Goal: Communication & Community: Participate in discussion

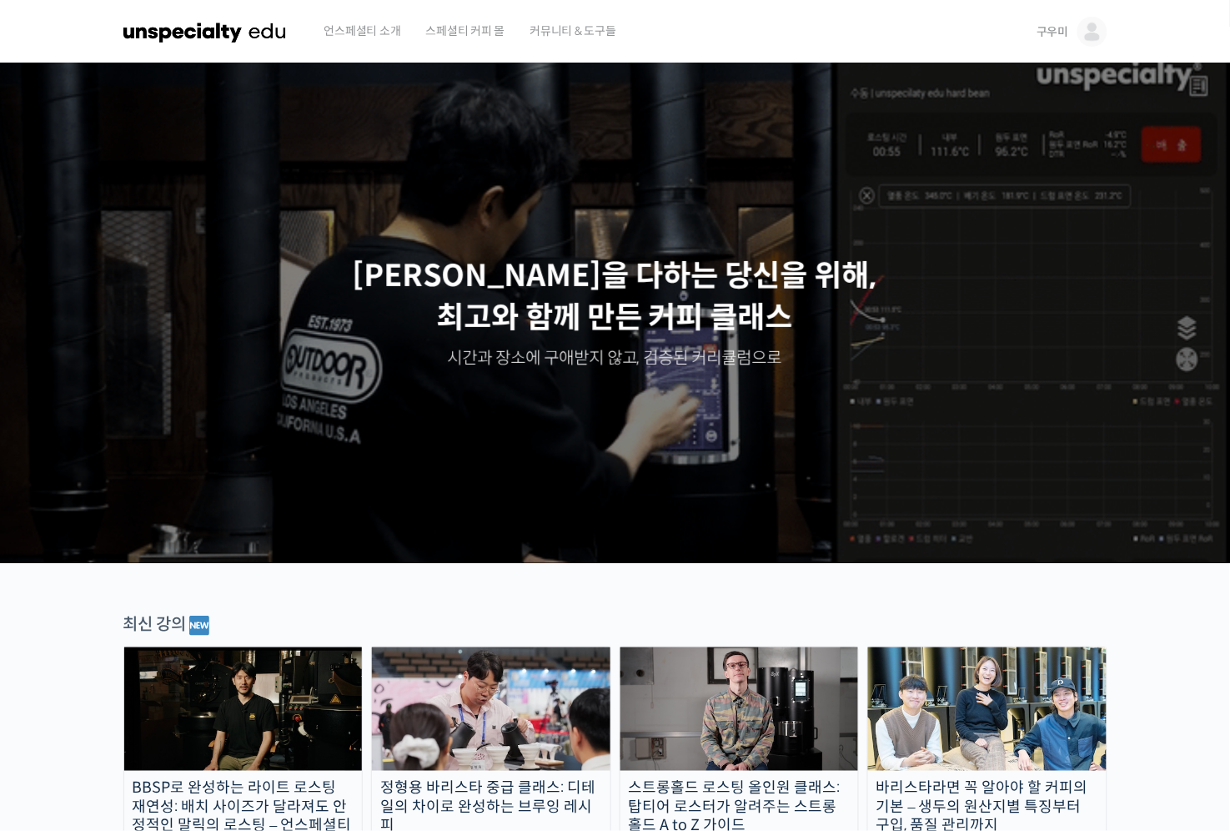
click at [1103, 33] on img at bounding box center [1093, 32] width 30 height 30
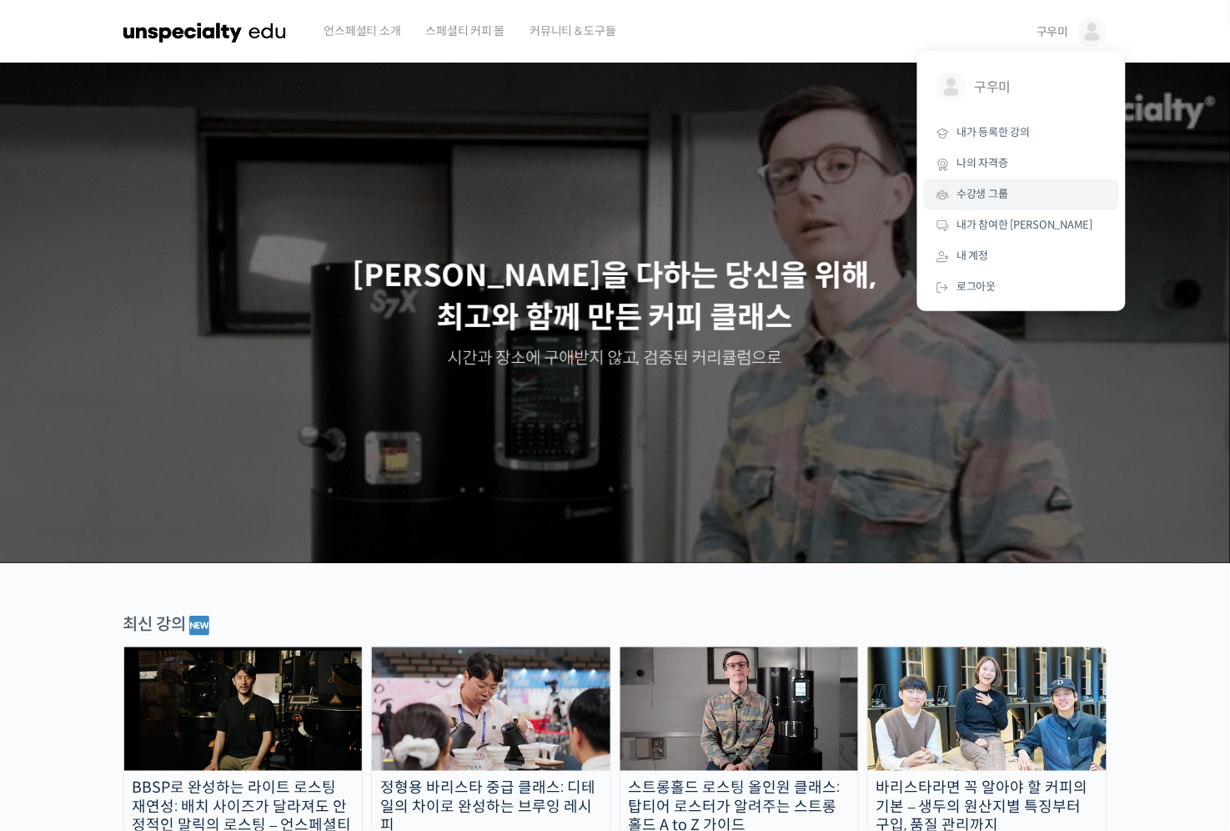
click at [980, 192] on span "수강생 그룹" at bounding box center [983, 194] width 52 height 14
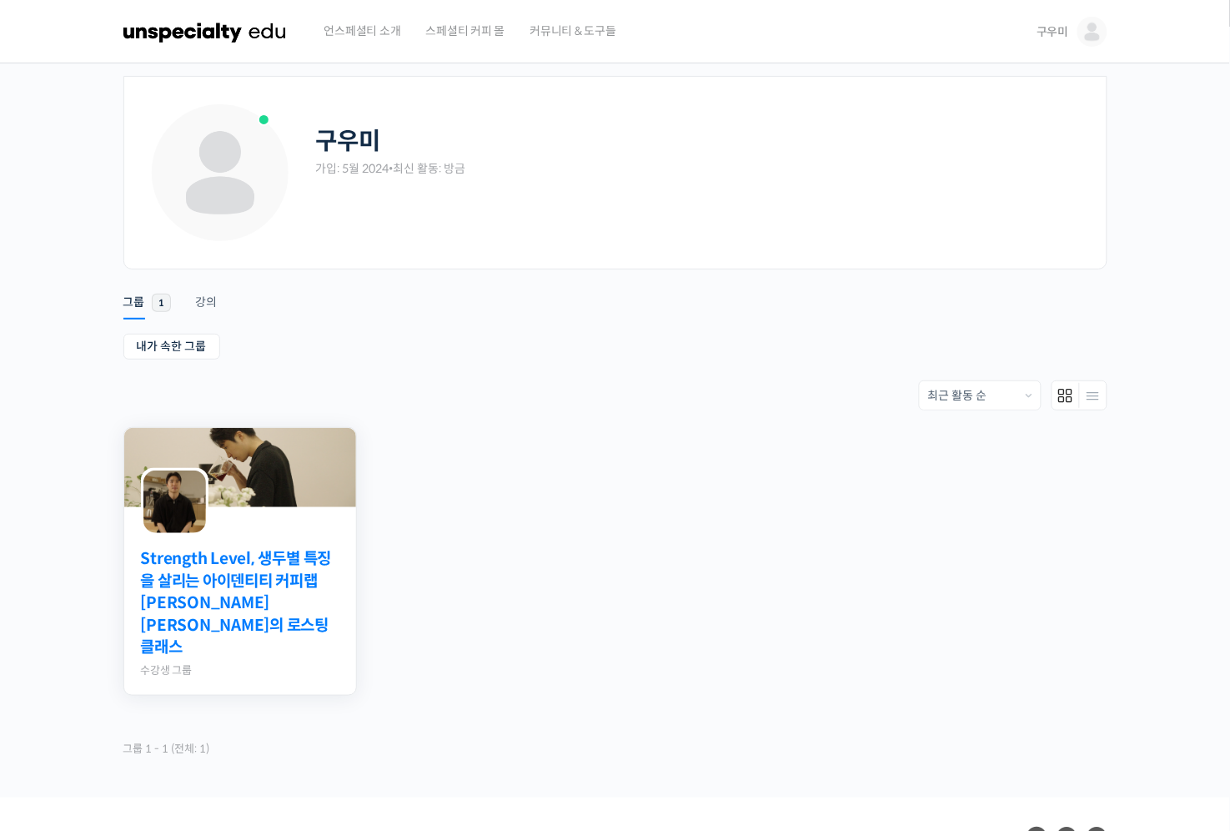
click at [289, 605] on link "Strength Level, 생두별 특징을 살리는 아이덴티티 커피랩 [PERSON_NAME] [PERSON_NAME]의 로스팅 클래스" at bounding box center [240, 603] width 198 height 111
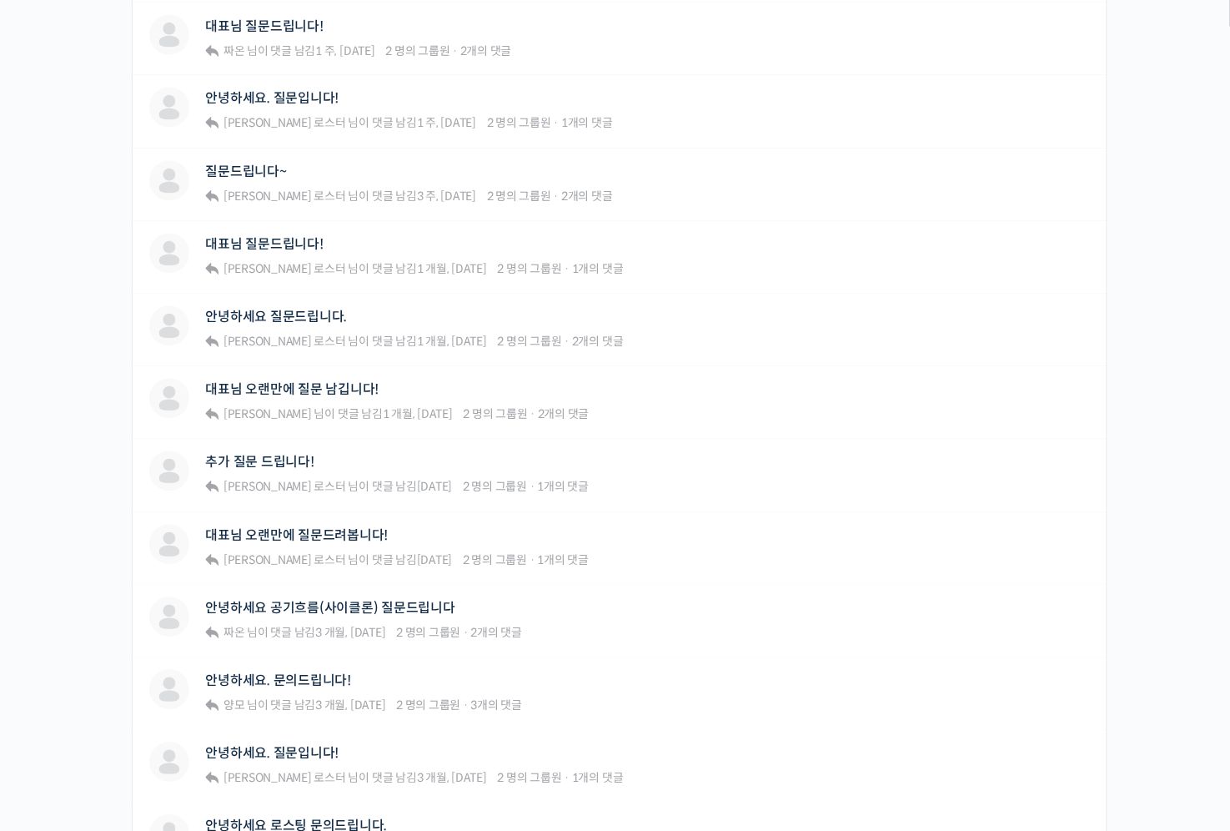
scroll to position [1091, 0]
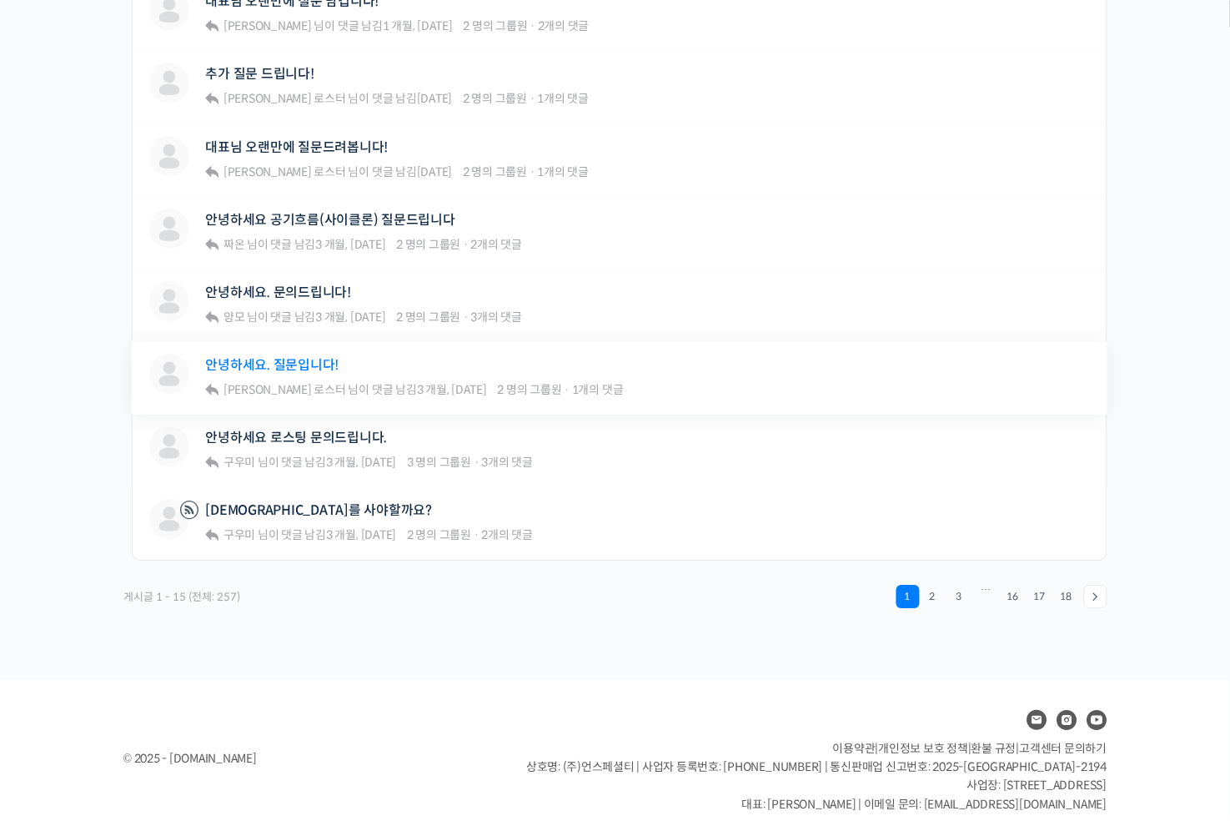
click at [294, 357] on link "안녕하세요. 질문입니다!" at bounding box center [272, 365] width 133 height 16
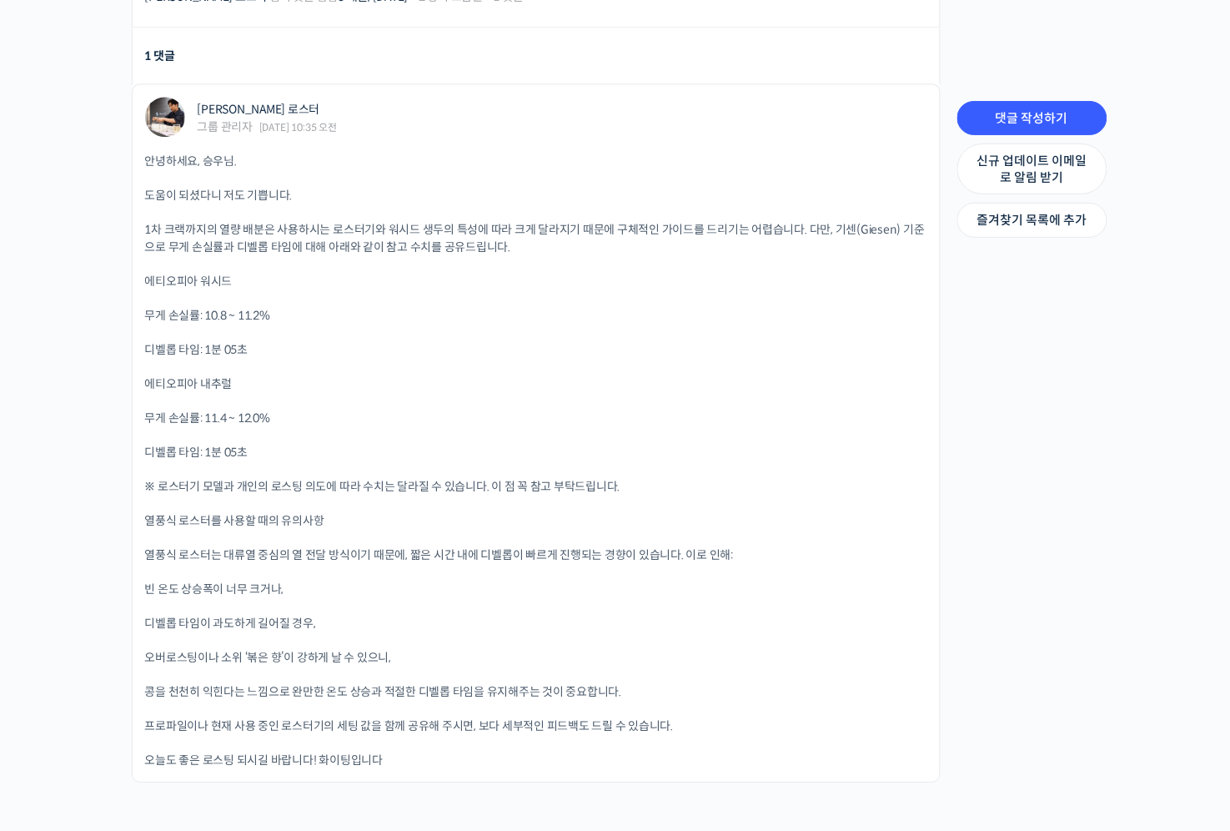
scroll to position [965, 0]
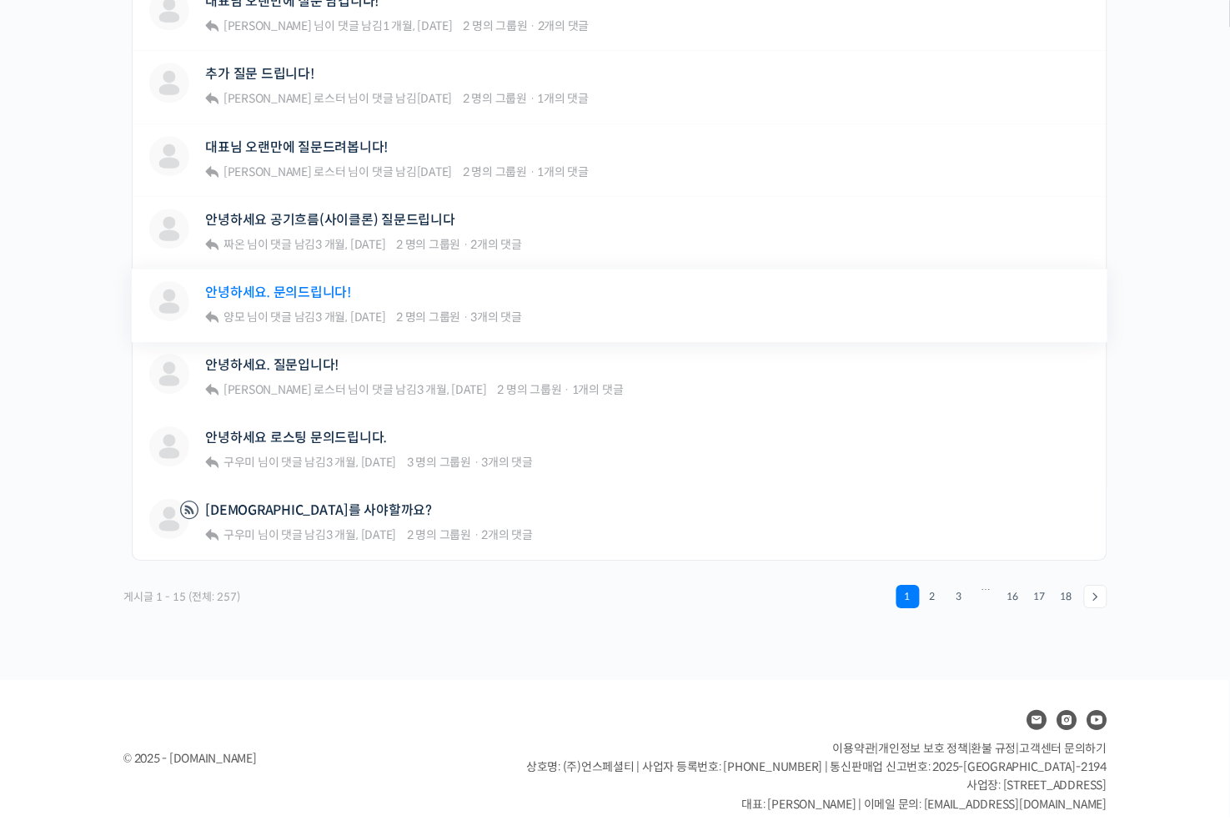
click at [293, 284] on link "안녕하세요. 문의드립니다!" at bounding box center [279, 292] width 146 height 16
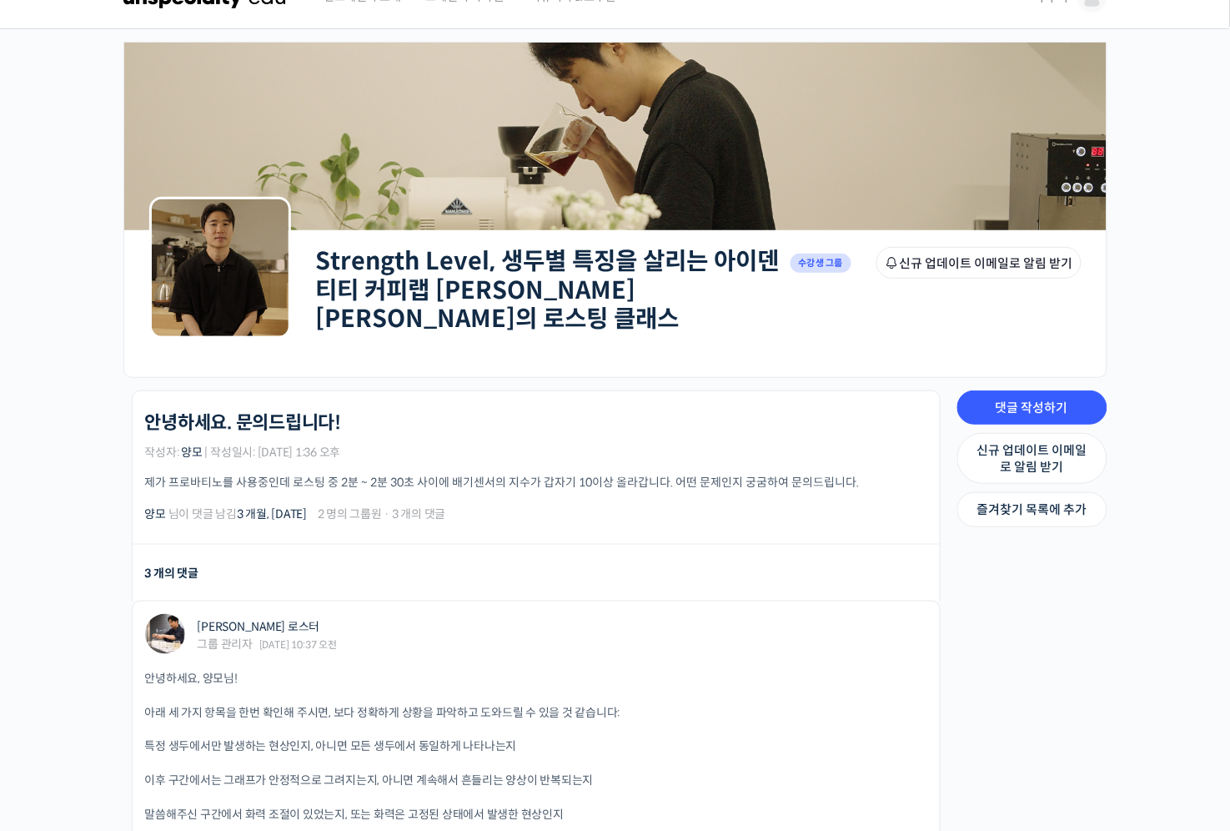
scroll to position [88, 0]
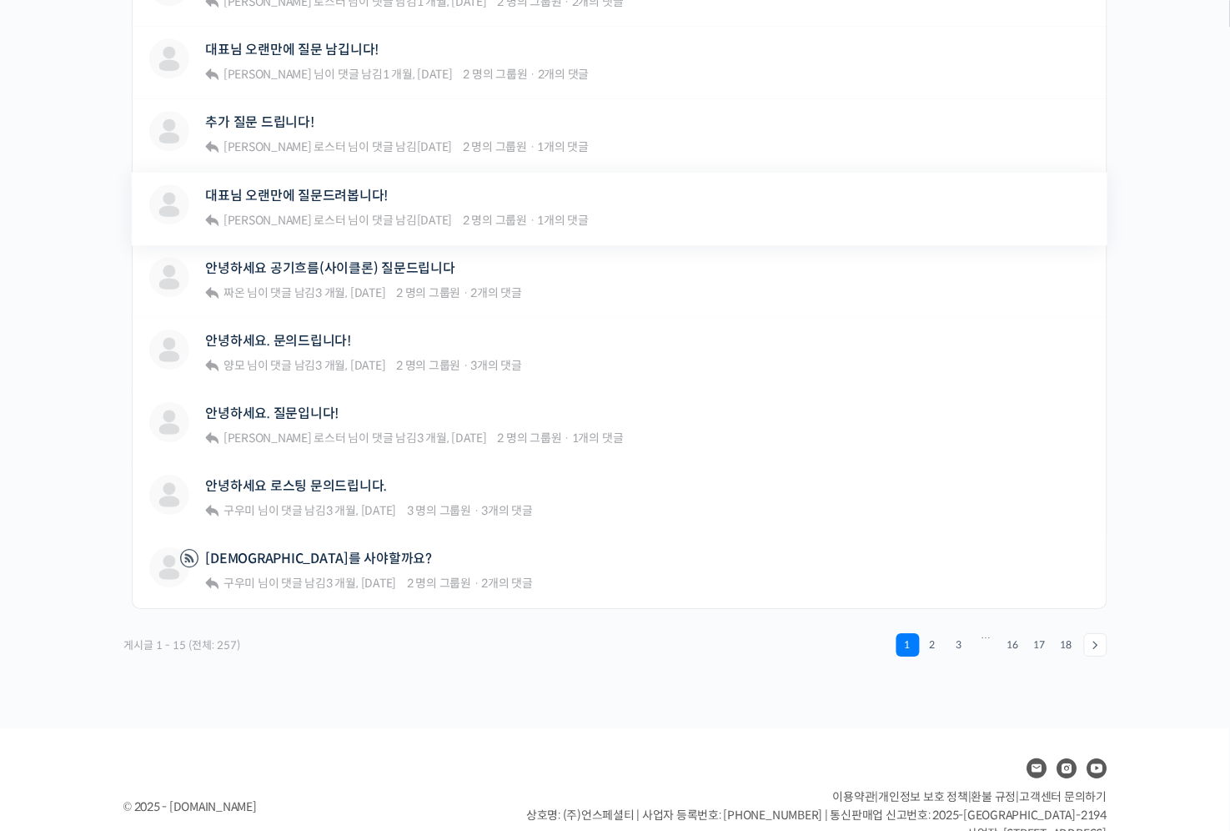
scroll to position [1003, 0]
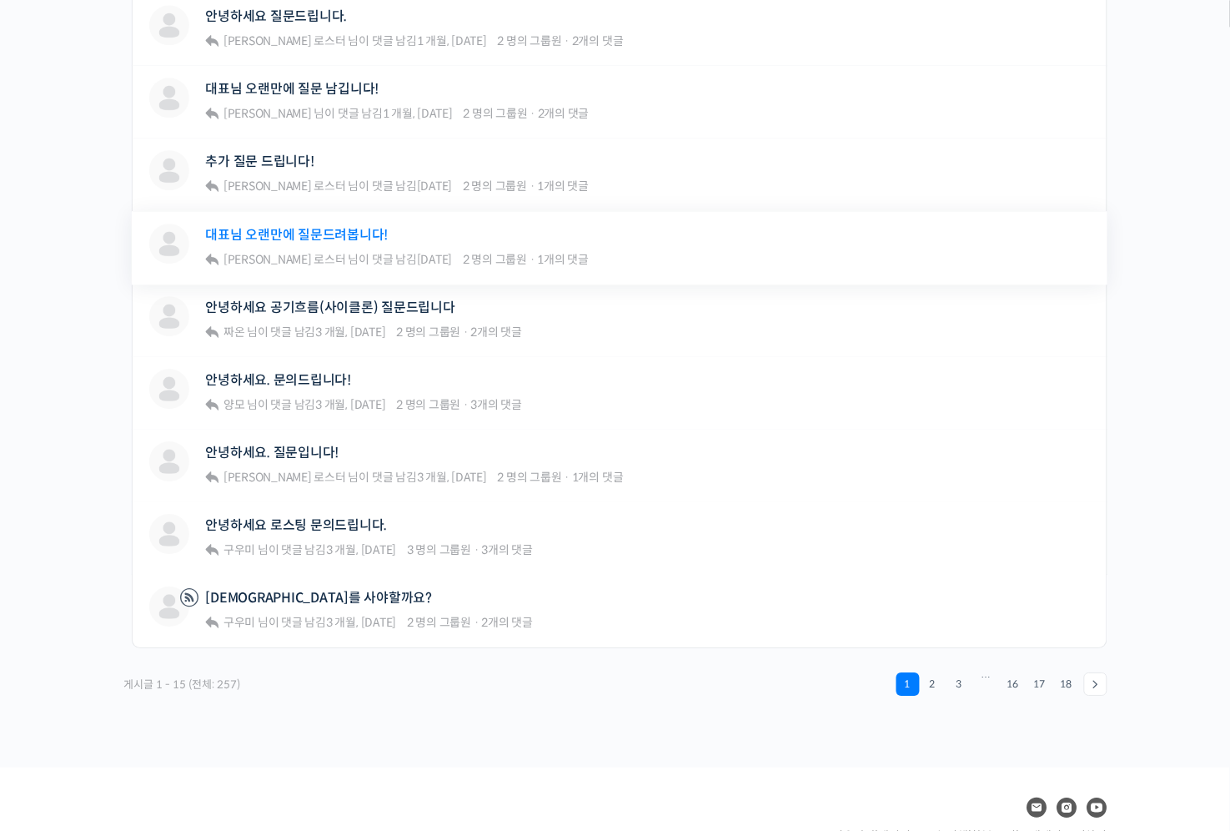
click at [295, 227] on link "대표님 오랜만에 질문드려봅니다!" at bounding box center [297, 235] width 183 height 16
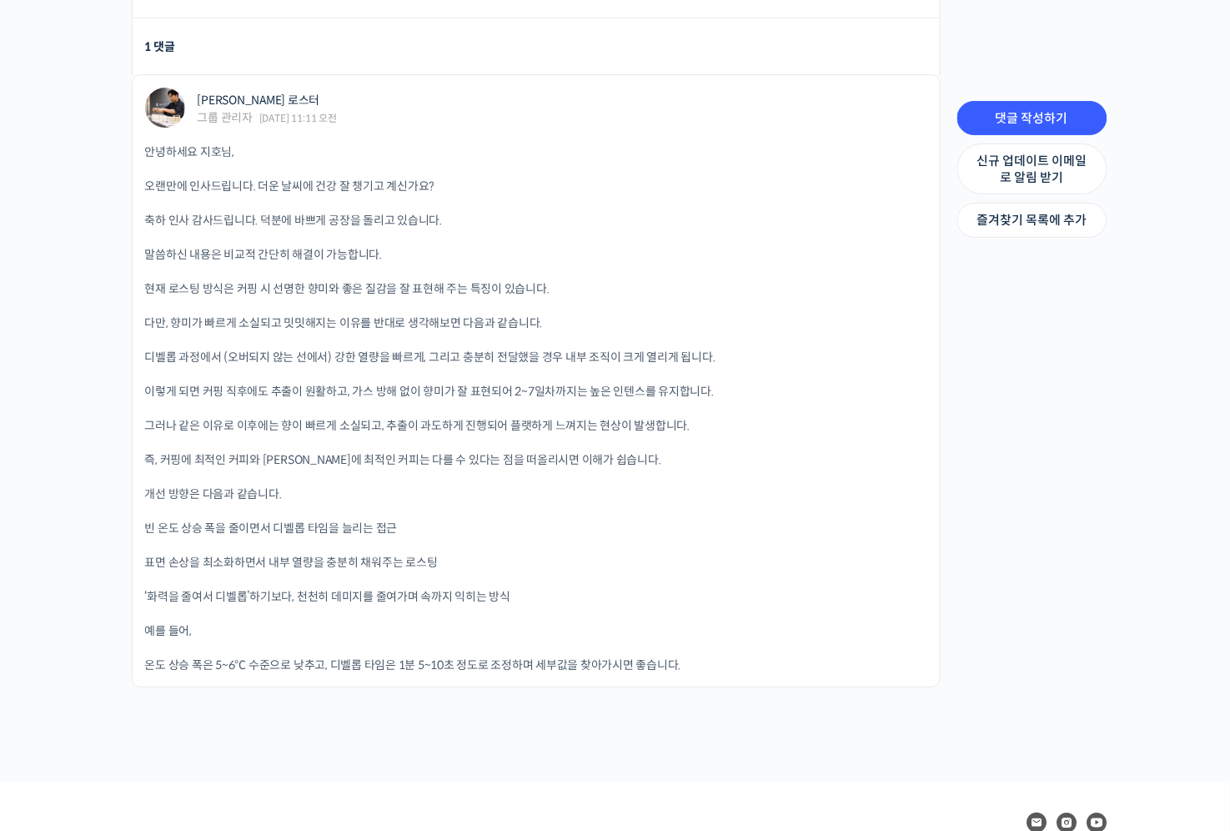
scroll to position [1316, 0]
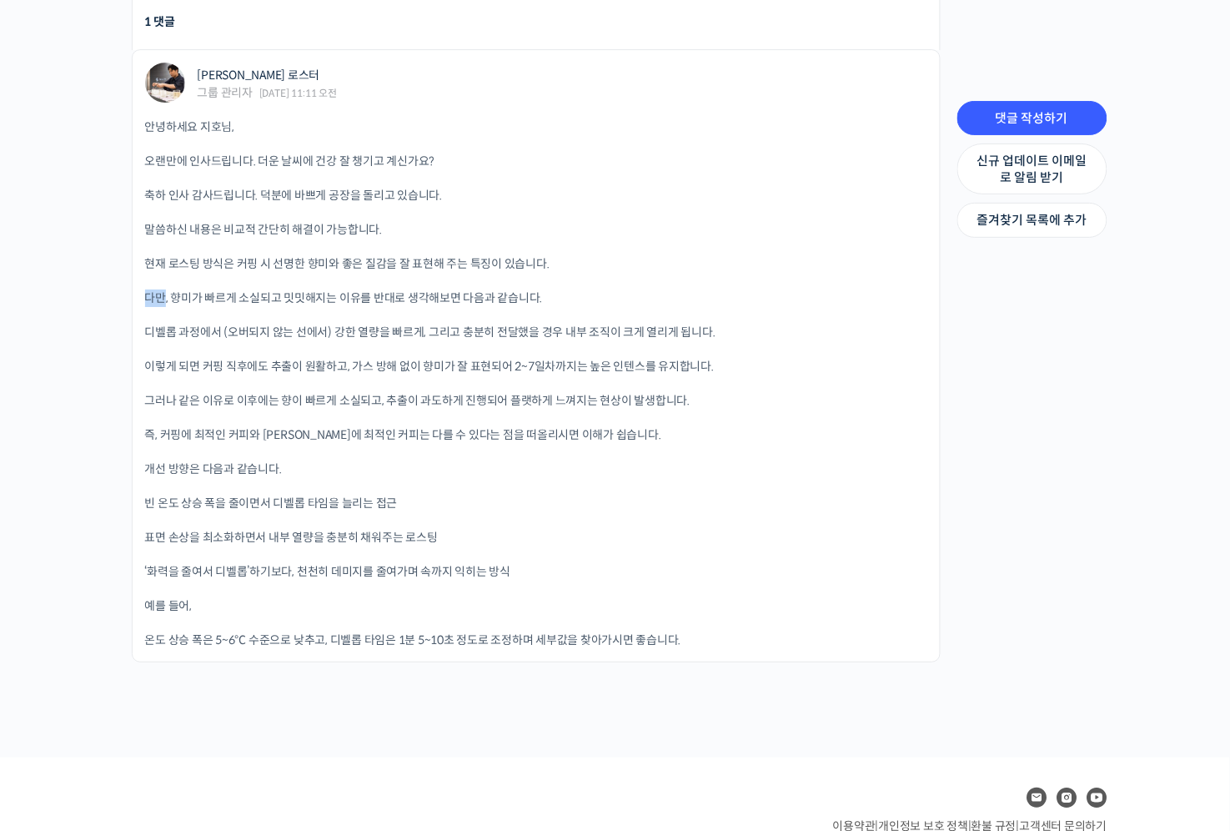
drag, startPoint x: 164, startPoint y: 290, endPoint x: 95, endPoint y: 289, distance: 69.2
drag, startPoint x: 95, startPoint y: 289, endPoint x: 74, endPoint y: 305, distance: 26.7
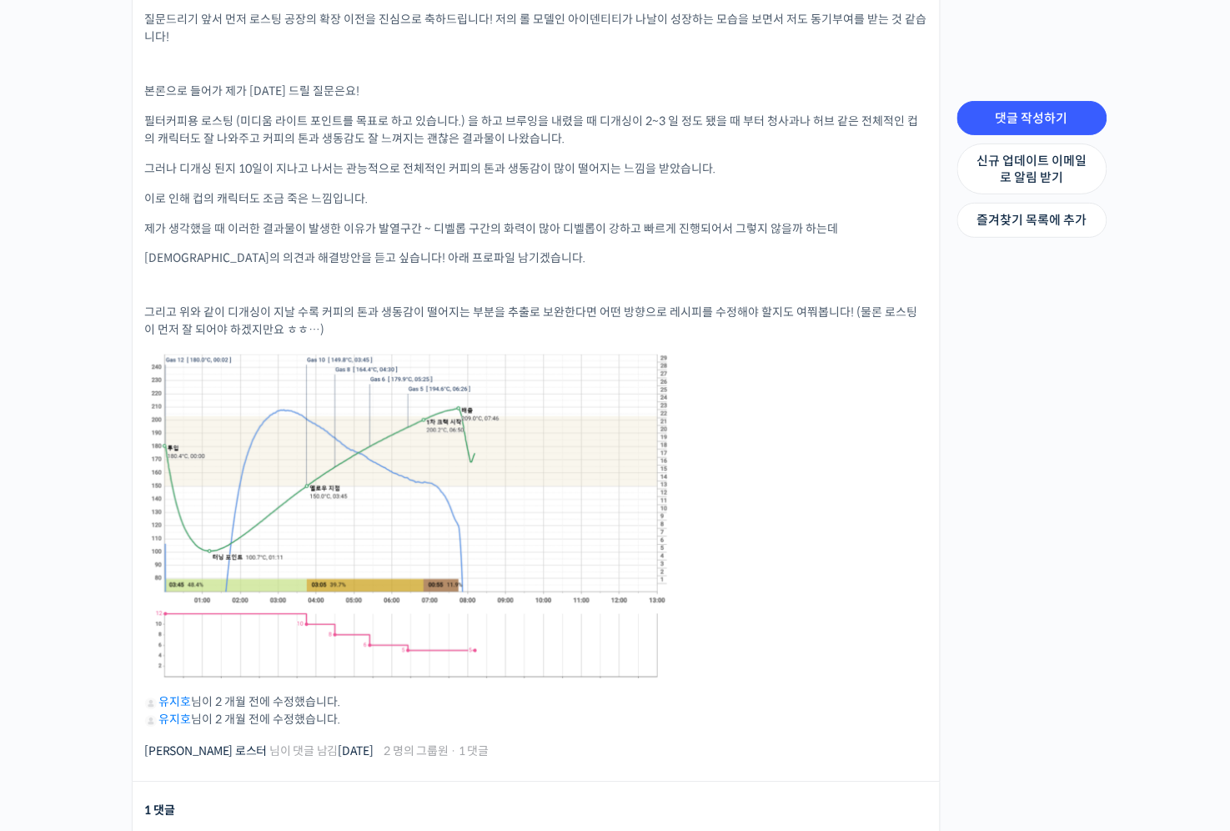
scroll to position [526, 0]
click at [97, 645] on div "Strength Level, 생두별 특징을 살리는 아이덴티티 커피랩 [PERSON_NAME] [PERSON_NAME]의 로스팅 클래스 Priv…" at bounding box center [615, 542] width 1230 height 2010
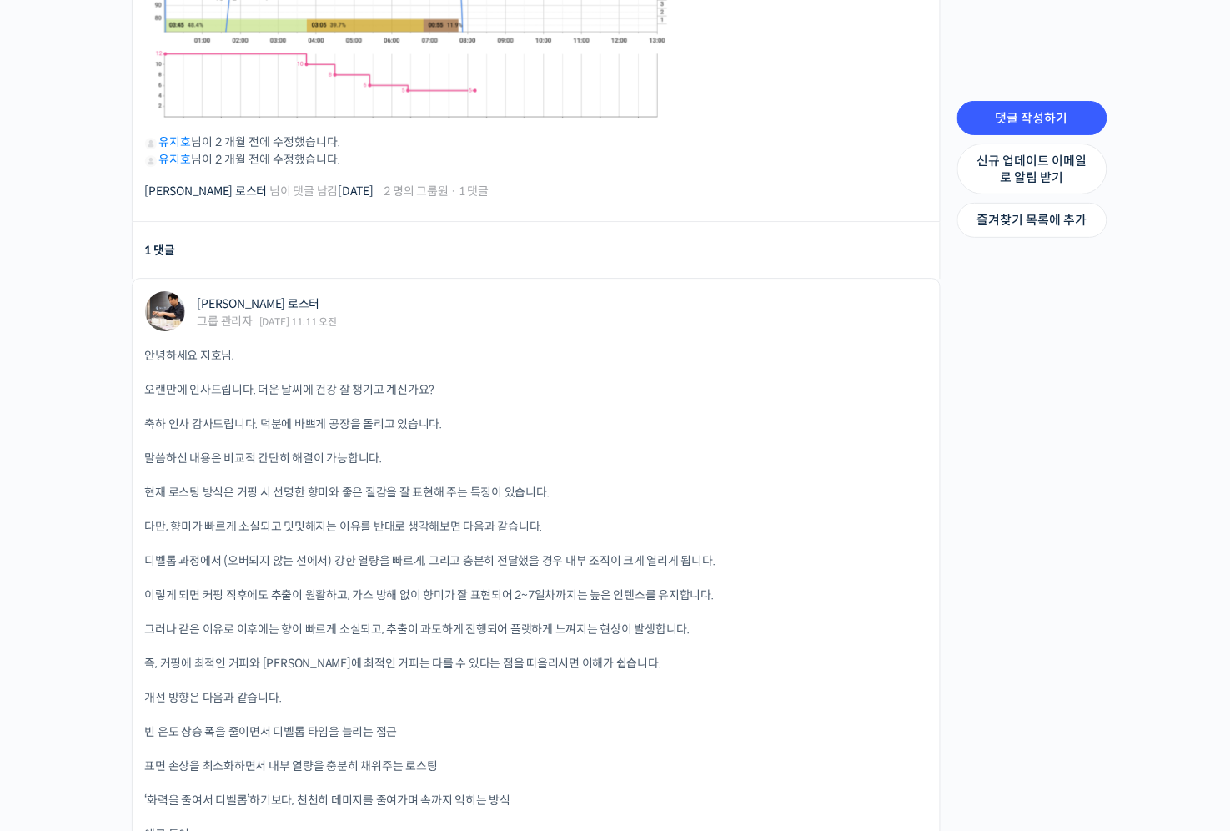
scroll to position [1141, 0]
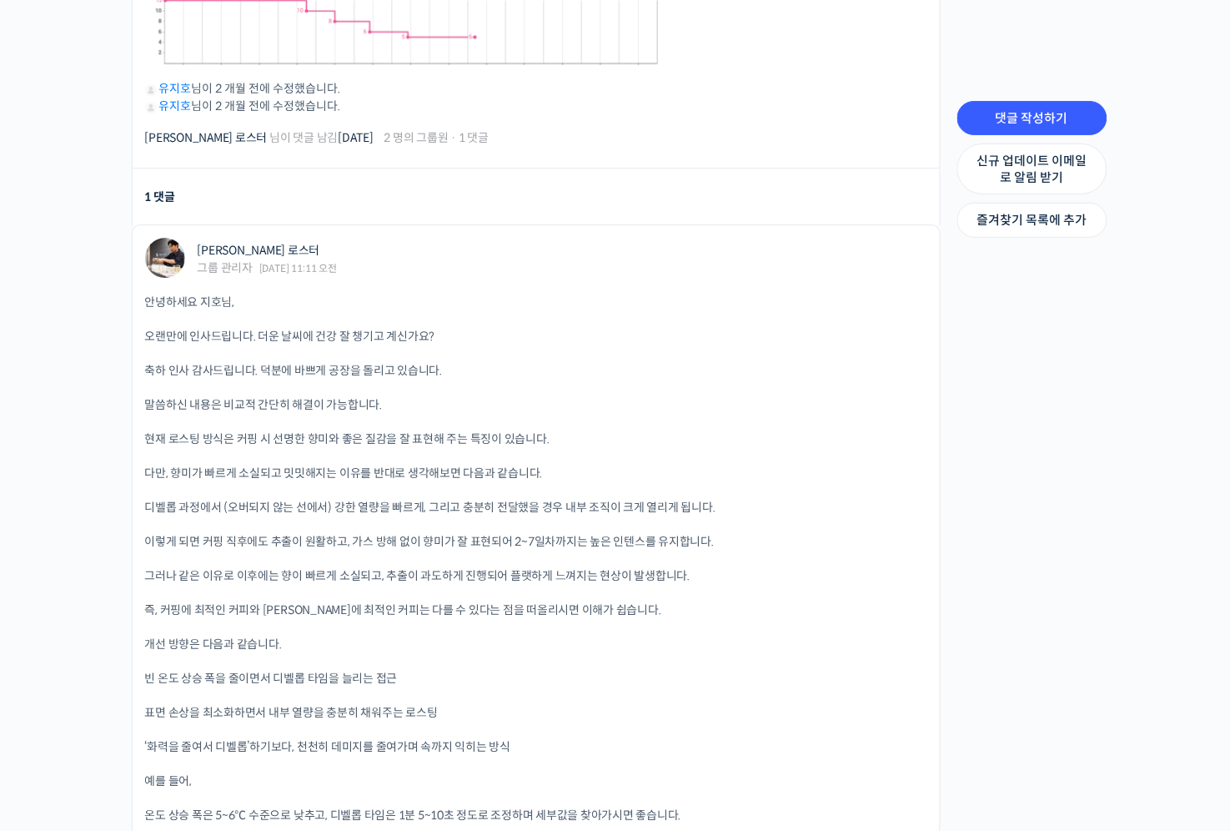
click at [1004, 651] on div "댓글 작성하기 신규 업데이트 이메일로 알림 받기 즐겨찾기 목록에 추가 과거 1 / 1 개의 댓글 8월 2025 현재" at bounding box center [1032, 86] width 167 height 1604
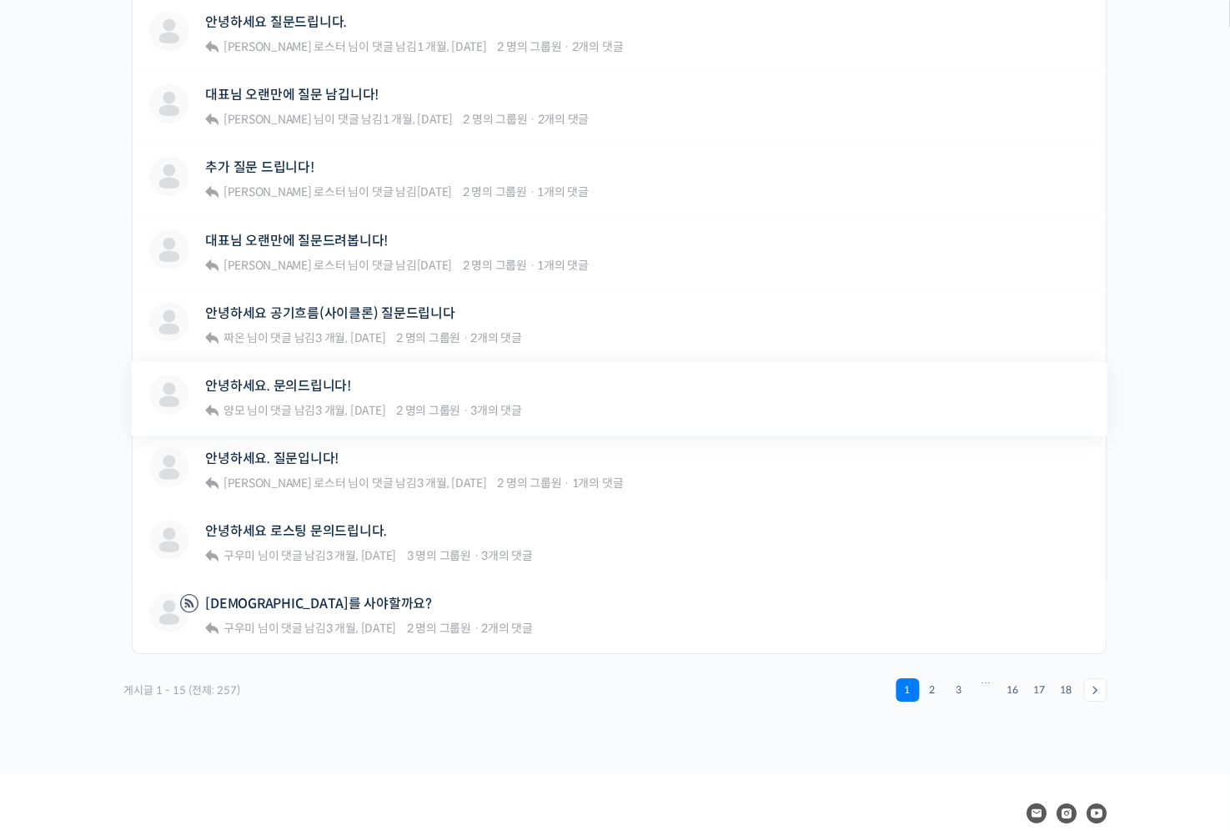
scroll to position [915, 0]
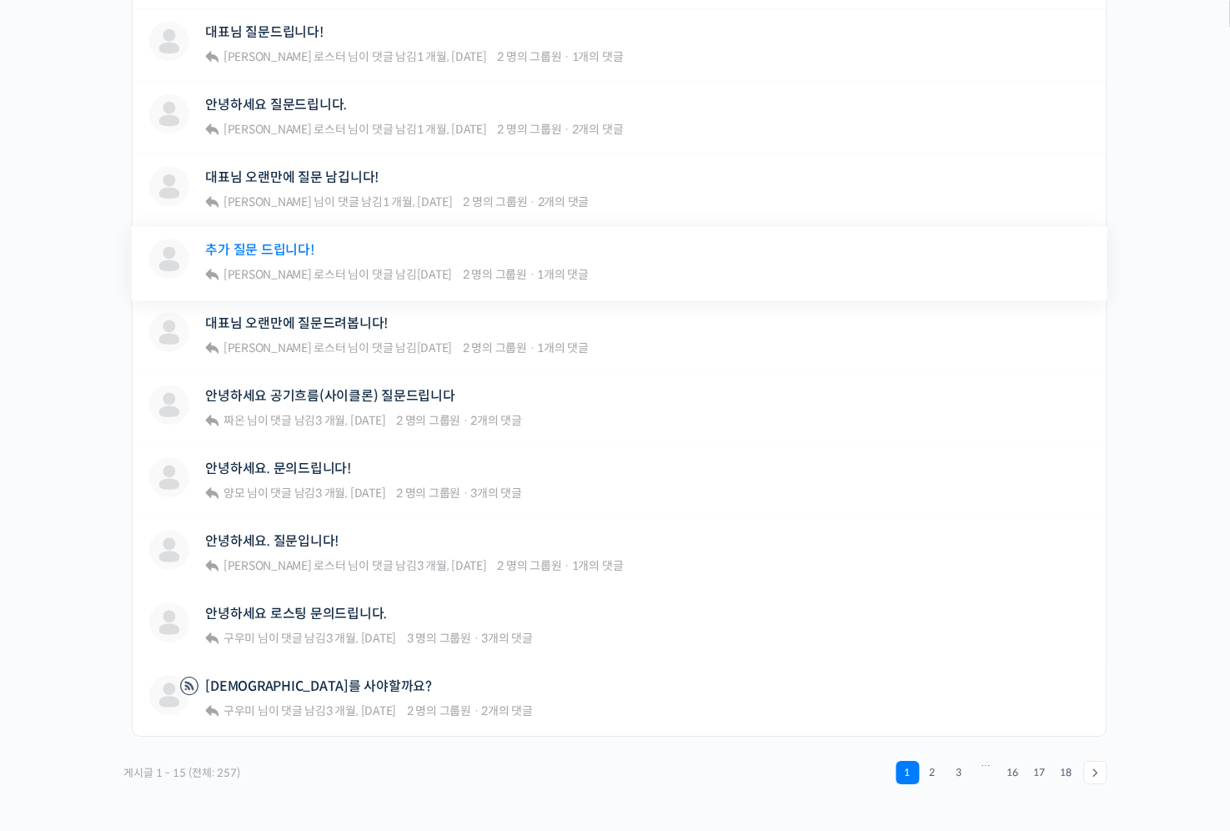
click at [271, 242] on link "추가 질문 드립니다!" at bounding box center [260, 250] width 108 height 16
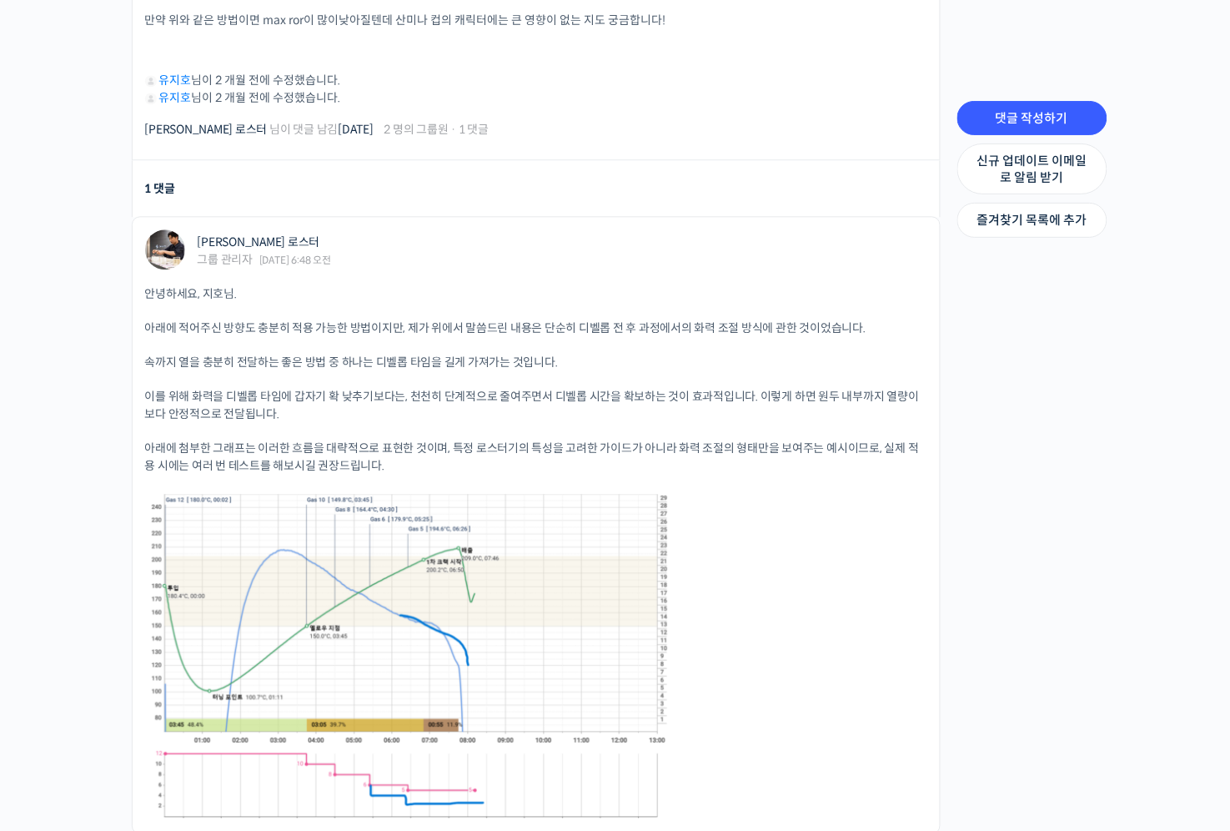
scroll to position [877, 0]
